Goal: Task Accomplishment & Management: Use online tool/utility

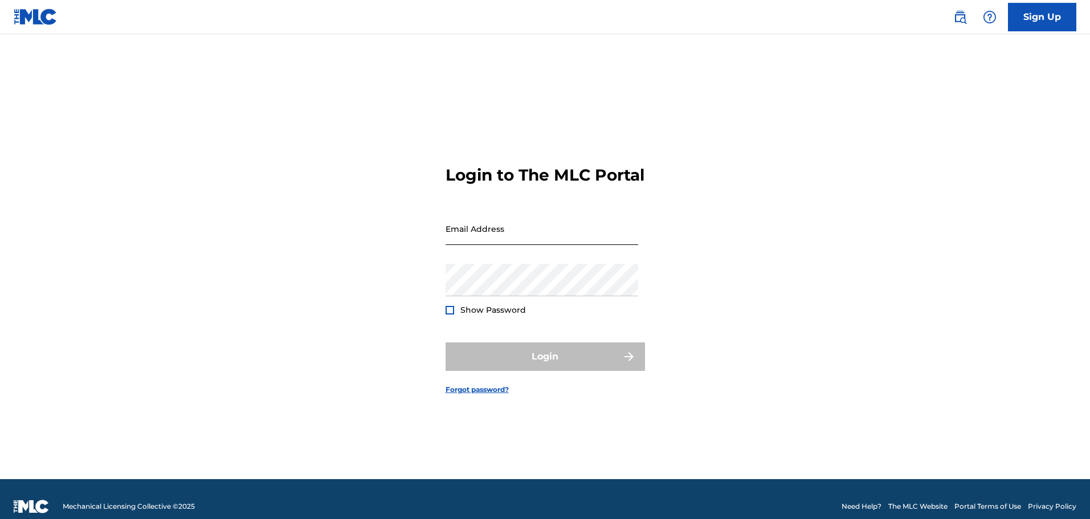
drag, startPoint x: 0, startPoint y: 0, endPoint x: 490, endPoint y: 243, distance: 546.9
click at [490, 243] on input "Email Address" at bounding box center [542, 229] width 193 height 32
click at [531, 245] on input "Email Address" at bounding box center [542, 229] width 193 height 32
type input "[PERSON_NAME][EMAIL_ADDRESS][PERSON_NAME][DOMAIN_NAME]"
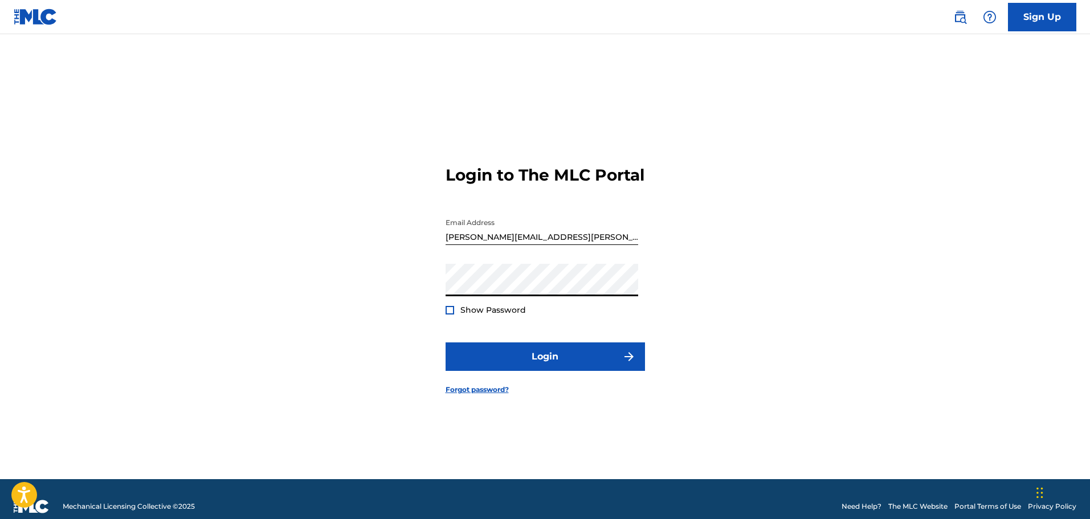
click at [453, 326] on form "Login to The MLC Portal Email Address [PERSON_NAME][EMAIL_ADDRESS][PERSON_NAME]…" at bounding box center [545, 271] width 199 height 417
click at [457, 316] on div "Show Password" at bounding box center [486, 309] width 80 height 11
click at [447, 315] on div at bounding box center [450, 310] width 9 height 9
click at [453, 315] on div at bounding box center [450, 310] width 9 height 9
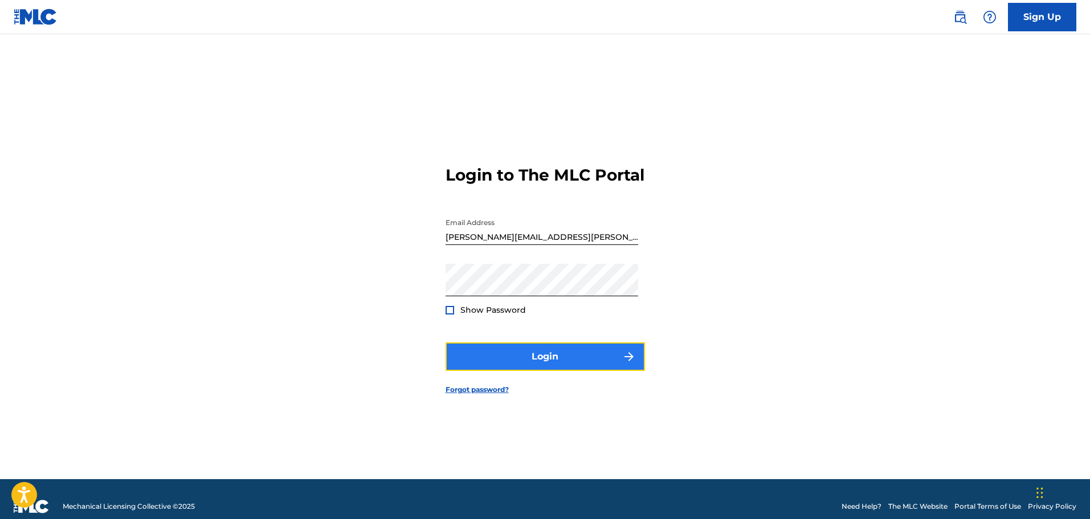
click at [511, 366] on button "Login" at bounding box center [545, 356] width 199 height 28
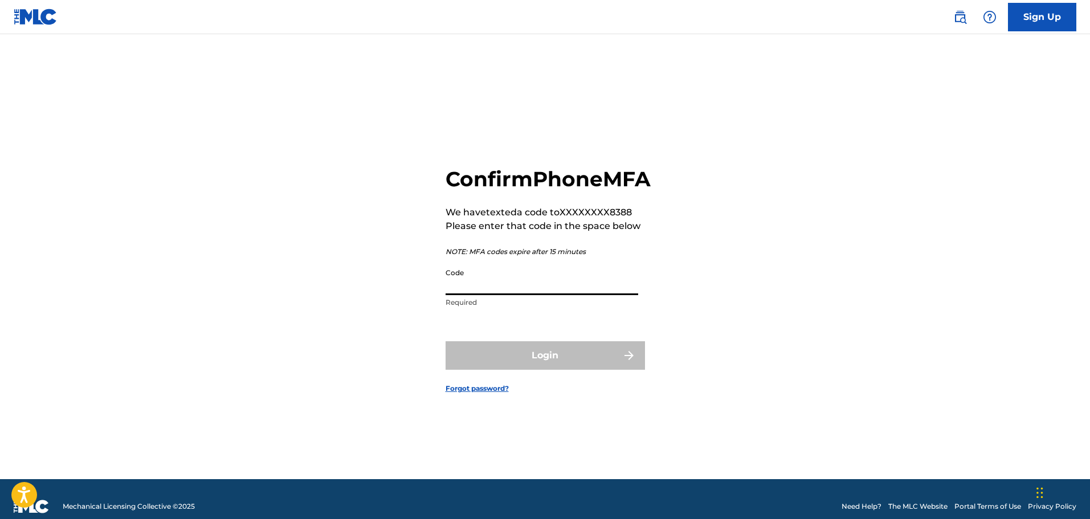
click at [529, 295] on input "Code" at bounding box center [542, 279] width 193 height 32
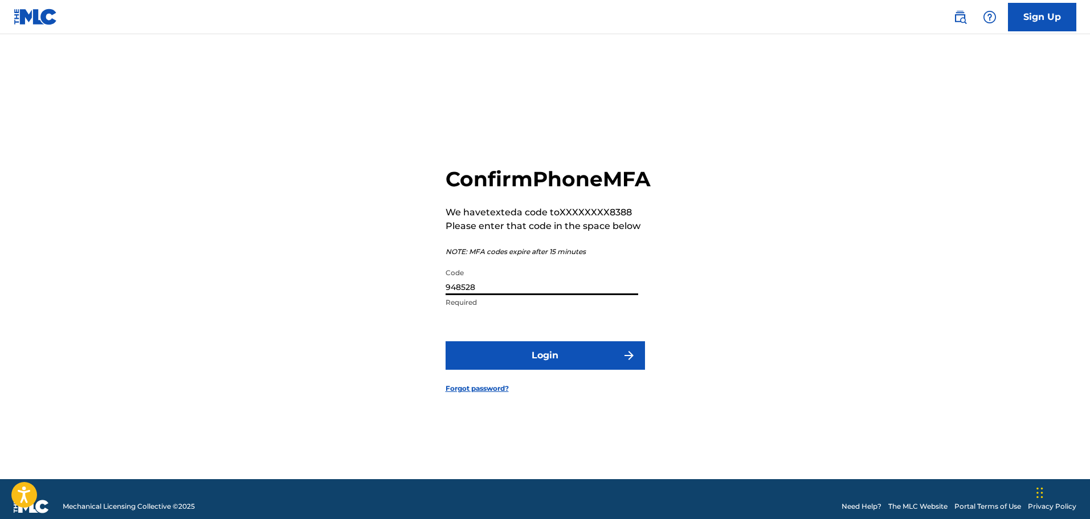
type input "948528"
click at [446, 341] on button "Login" at bounding box center [545, 355] width 199 height 28
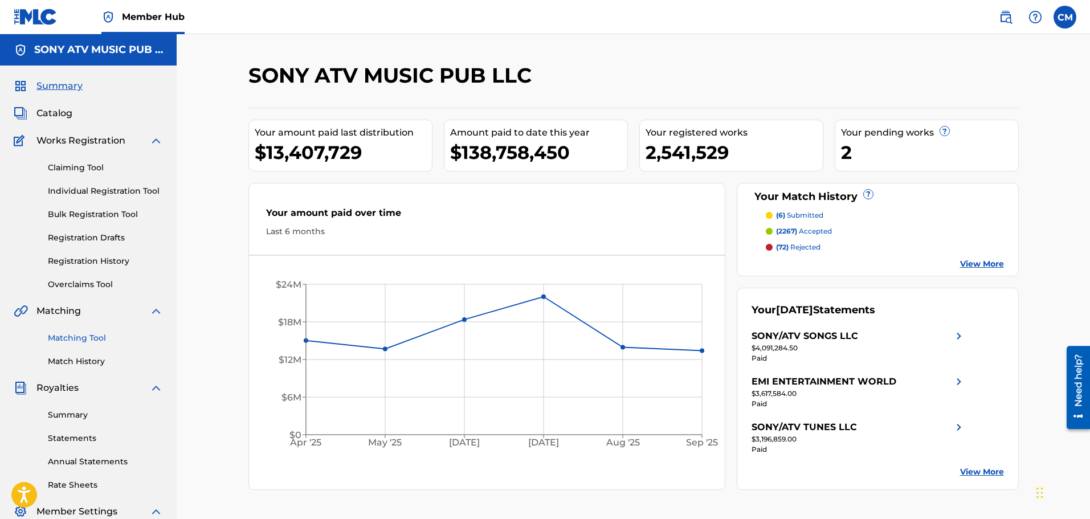
click at [81, 342] on link "Matching Tool" at bounding box center [105, 338] width 115 height 12
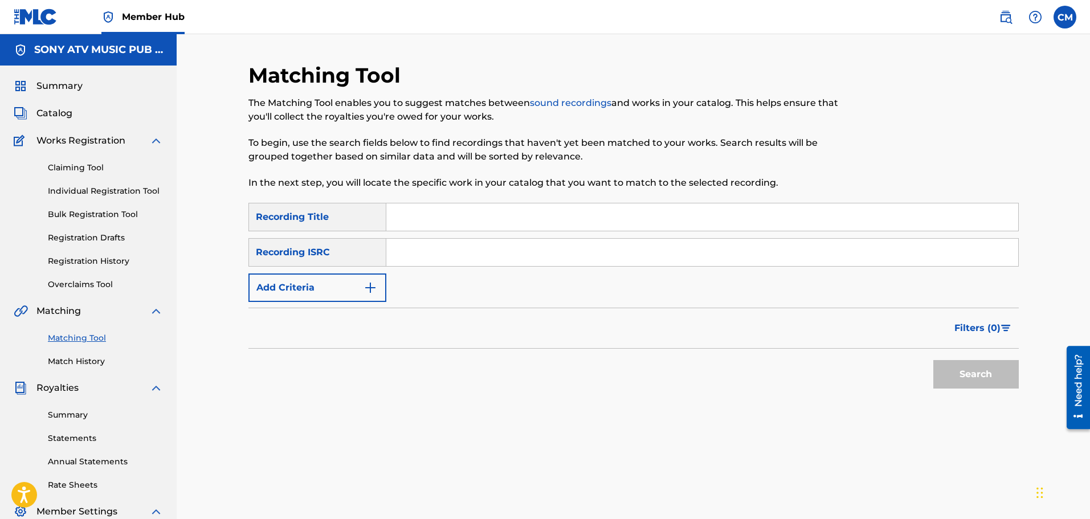
click at [478, 263] on input "Search Form" at bounding box center [702, 252] width 632 height 27
paste input "QZNWS2012915"
type input "QZNWS2012915"
click at [949, 370] on button "Search" at bounding box center [975, 374] width 85 height 28
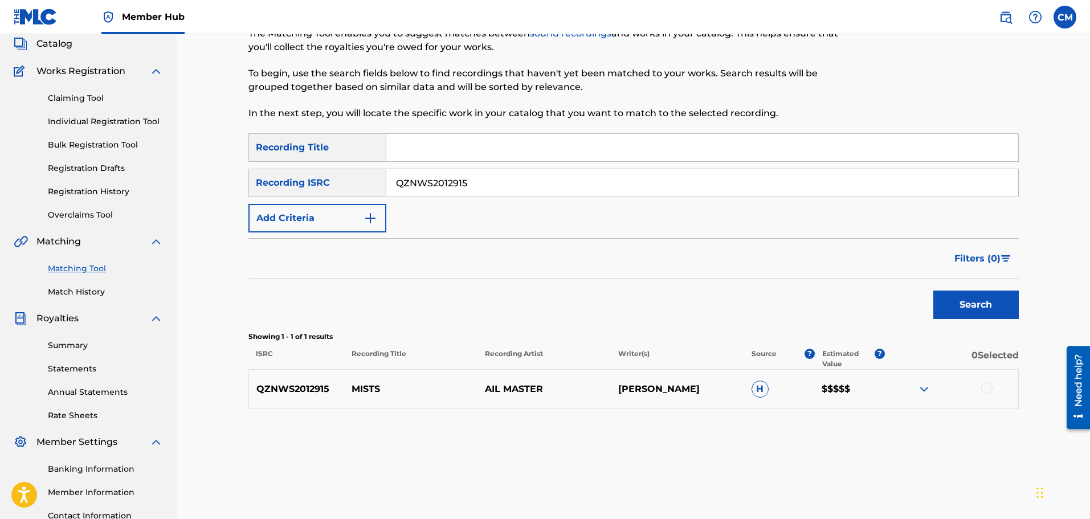
scroll to position [164, 0]
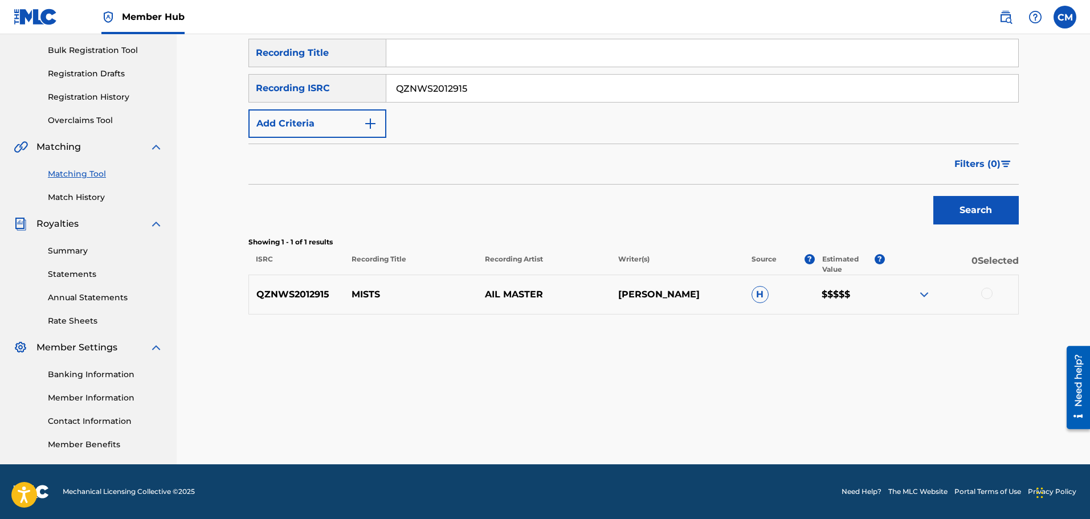
click at [923, 299] on img at bounding box center [924, 295] width 14 height 14
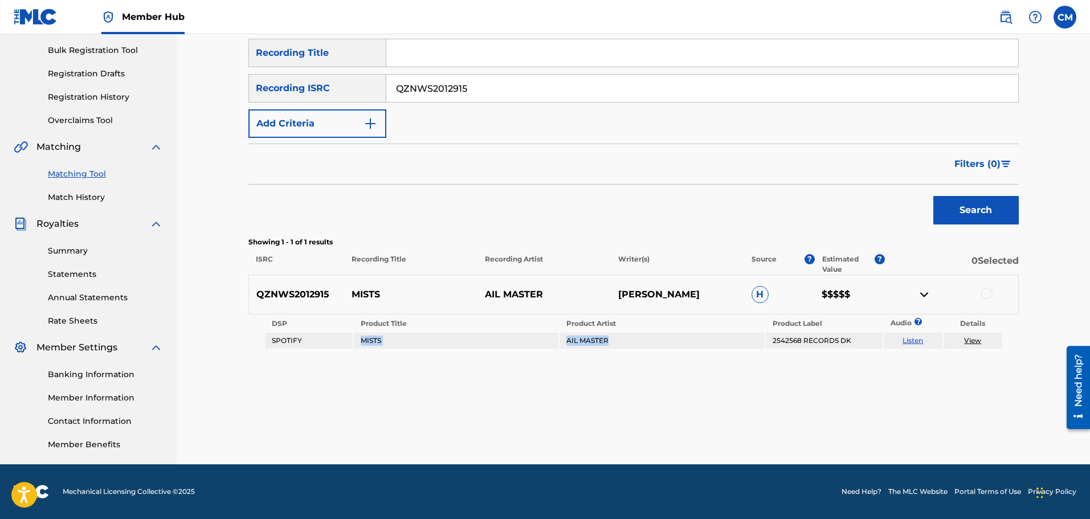
drag, startPoint x: 613, startPoint y: 341, endPoint x: 307, endPoint y: 334, distance: 306.1
click at [307, 334] on tr "SPOTIFY MISTS AIL MASTER 2542568 RECORDS DK Listen View" at bounding box center [633, 341] width 737 height 16
copy tr "MISTS AIL MASTER"
drag, startPoint x: 294, startPoint y: 295, endPoint x: 307, endPoint y: 293, distance: 12.7
click at [307, 293] on p "QZNWS2012915" at bounding box center [297, 295] width 96 height 14
